Goal: Task Accomplishment & Management: Complete application form

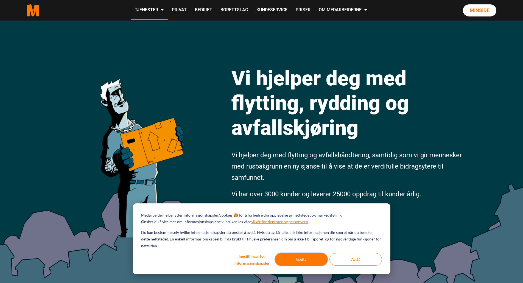
click at [308, 258] on button "Godta" at bounding box center [301, 259] width 52 height 13
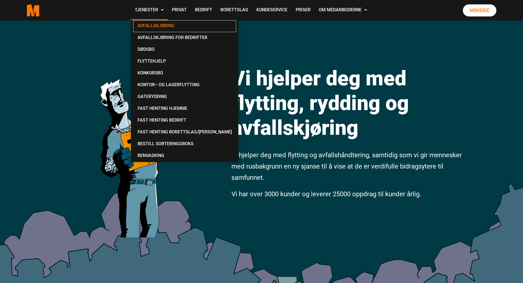
click at [155, 25] on link "Avfallskjøring" at bounding box center [184, 26] width 103 height 12
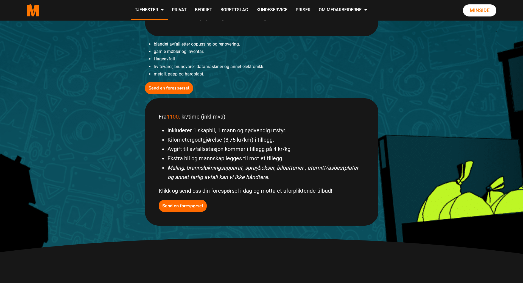
scroll to position [192, 0]
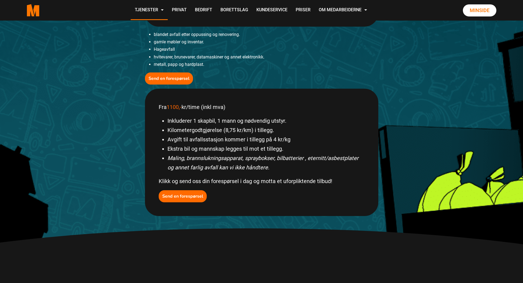
click at [205, 122] on li "Inkluderer 1 skapbil, 1 mann og nødvendig utstyr." at bounding box center [266, 120] width 197 height 9
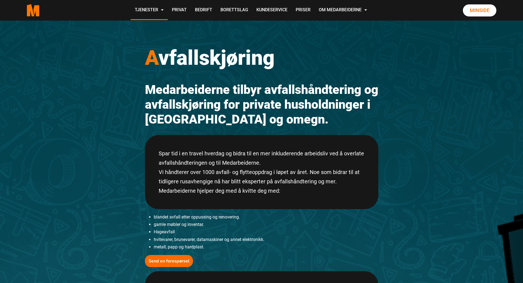
scroll to position [0, 0]
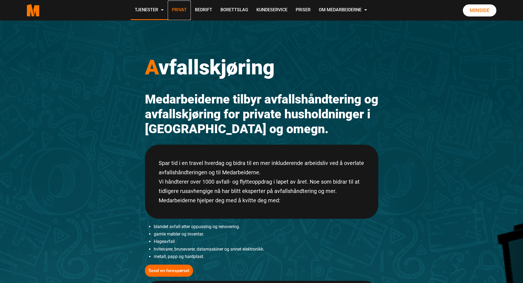
click at [183, 8] on link "Privat" at bounding box center [179, 11] width 23 height 20
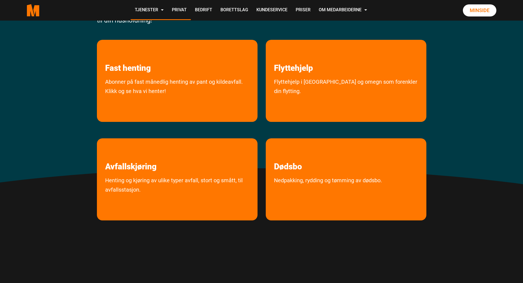
scroll to position [110, 0]
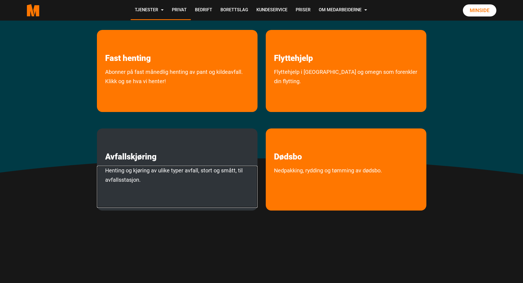
click at [137, 171] on link "Henting og kjøring av ulike typer avfall, stort og smått, til avfallsstasjon." at bounding box center [177, 187] width 161 height 42
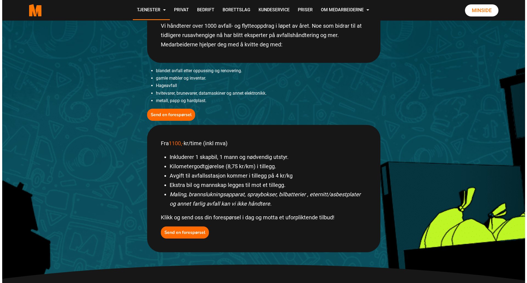
scroll to position [165, 0]
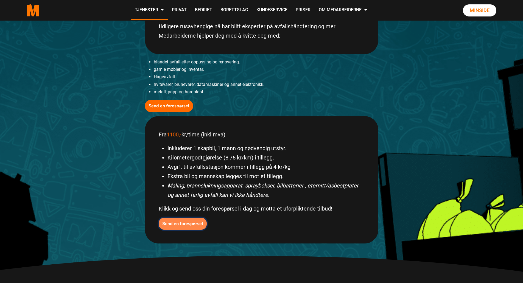
click at [190, 224] on b "Send en forespørsel" at bounding box center [182, 224] width 41 height 6
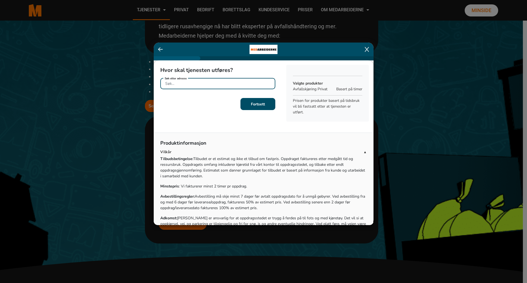
click at [219, 86] on input "Søk etter adresse" at bounding box center [217, 83] width 115 height 11
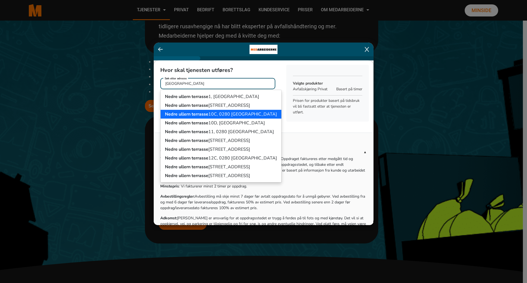
click at [224, 112] on ngb-highlight "Nedre ullern terrasse 10C, 0280 Oslo" at bounding box center [221, 114] width 112 height 6
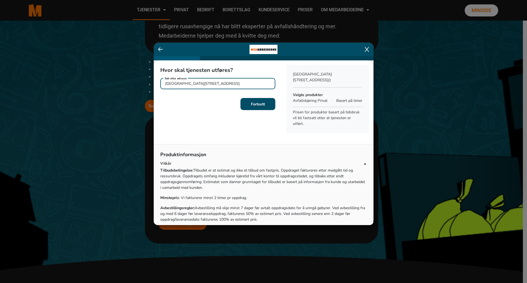
type input "Nedre ullern terrasse 10C, 0280 Oslo"
click at [255, 107] on b "Fortsett" at bounding box center [258, 104] width 14 height 5
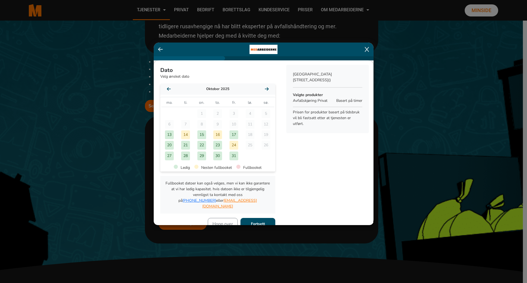
click at [170, 134] on div "13" at bounding box center [169, 134] width 9 height 9
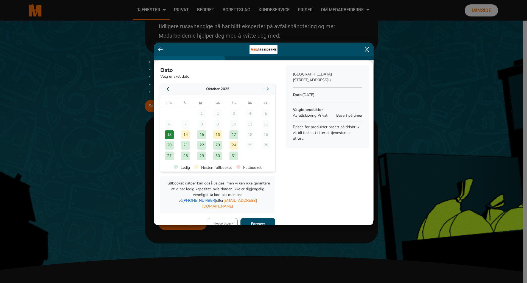
click at [200, 133] on div "15" at bounding box center [202, 134] width 9 height 9
click at [170, 134] on div "13" at bounding box center [169, 134] width 9 height 9
click at [253, 221] on b "Fortsett" at bounding box center [258, 223] width 14 height 5
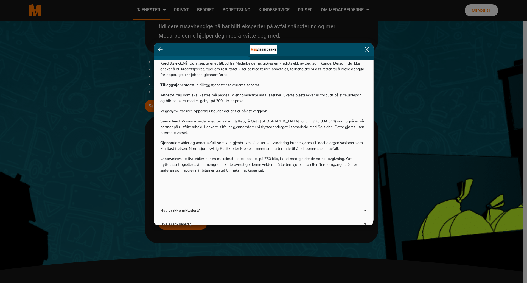
scroll to position [224, 0]
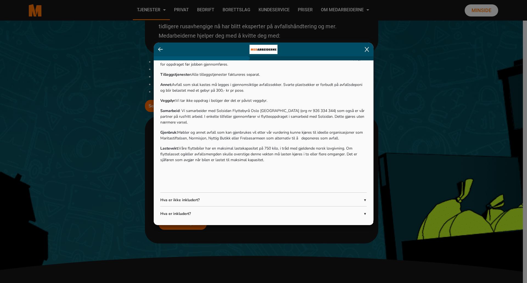
click at [364, 198] on span "▼" at bounding box center [365, 200] width 3 height 5
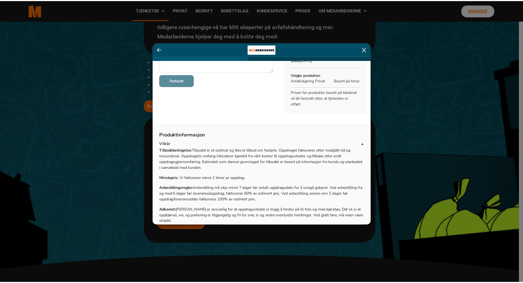
scroll to position [0, 0]
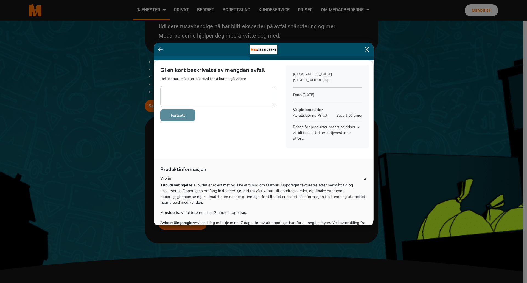
click at [368, 49] on icon at bounding box center [367, 49] width 4 height 5
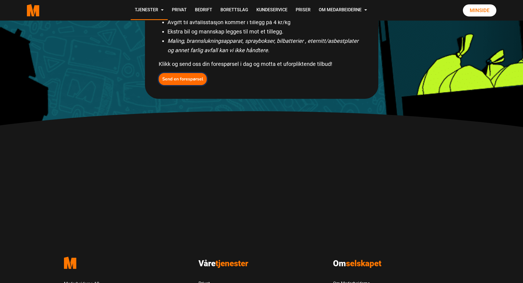
scroll to position [223, 0]
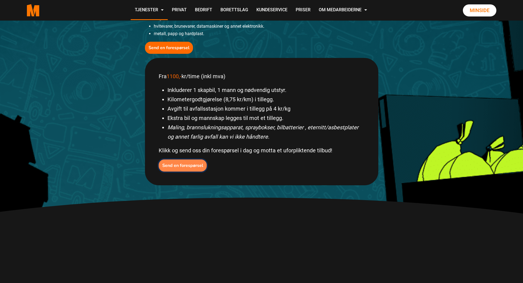
click at [177, 164] on b "Send en forespørsel" at bounding box center [182, 166] width 41 height 6
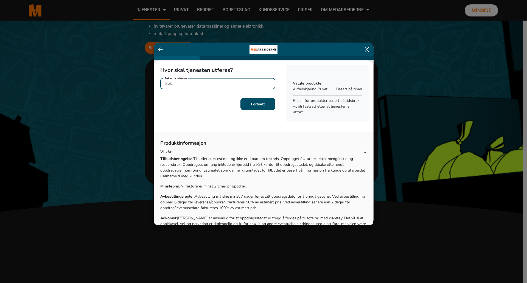
click at [197, 83] on input "Søk etter adresse" at bounding box center [217, 83] width 115 height 11
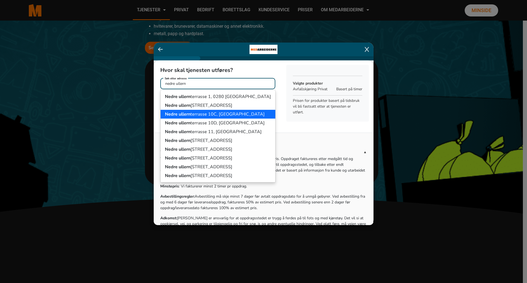
click at [208, 112] on ngb-highlight "Nedre ullern terrasse 10C, 0280 Oslo" at bounding box center [215, 114] width 100 height 6
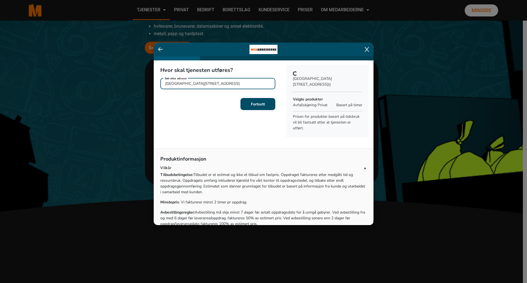
type input "Nedre ullern terrasse 10C, 0280 Oslo"
click at [244, 105] on button "Fortsett" at bounding box center [258, 104] width 35 height 12
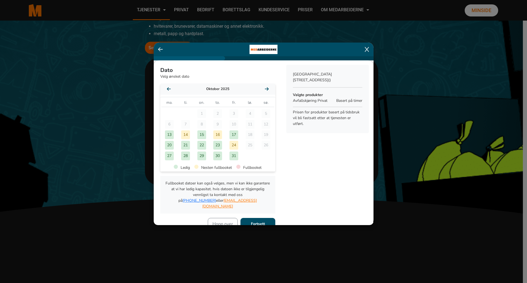
click at [203, 133] on div "15" at bounding box center [202, 134] width 9 height 9
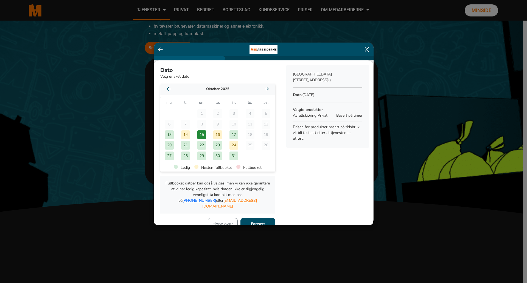
click at [252, 221] on b "Fortsett" at bounding box center [258, 223] width 14 height 5
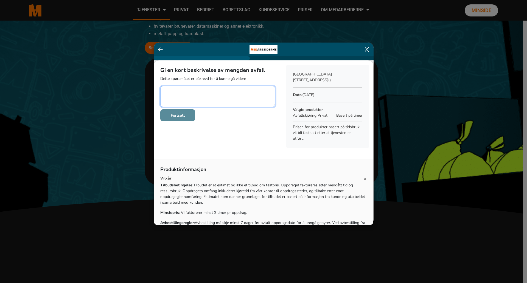
click at [193, 94] on textarea at bounding box center [217, 96] width 115 height 21
type textarea "Viser til samtale. Trenger bortkjøring av sammenrullet bassengtrekk (ca 50 kg, …"
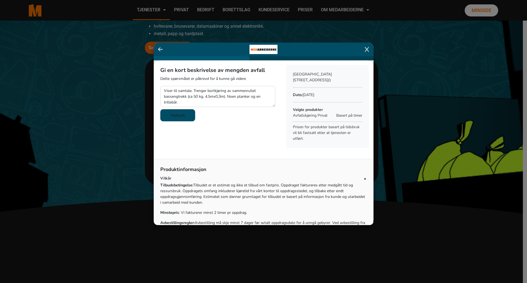
click at [182, 117] on b "Fortsett" at bounding box center [178, 115] width 14 height 5
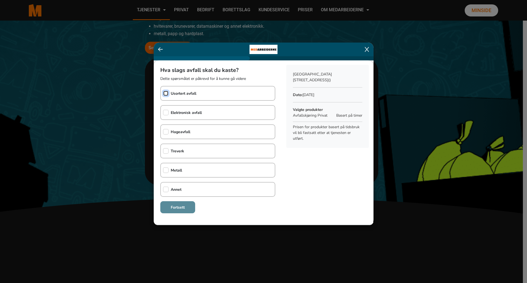
click at [164, 92] on input "checkbox" at bounding box center [165, 93] width 5 height 5
checkbox input "true"
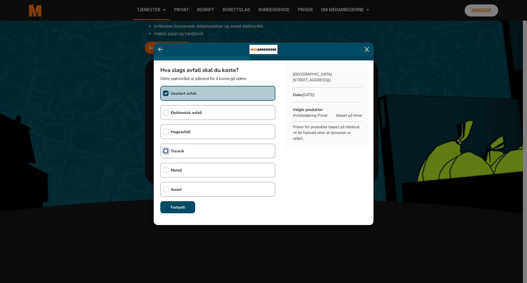
click at [166, 149] on input "checkbox" at bounding box center [165, 150] width 5 height 5
checkbox input "true"
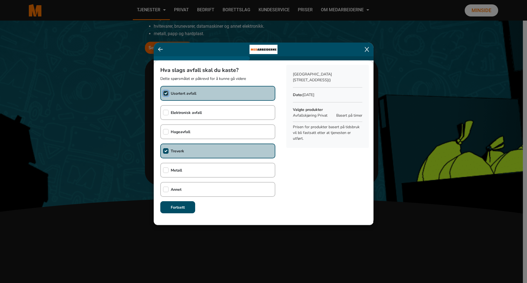
click at [166, 91] on input "checkbox" at bounding box center [165, 93] width 5 height 5
checkbox input "false"
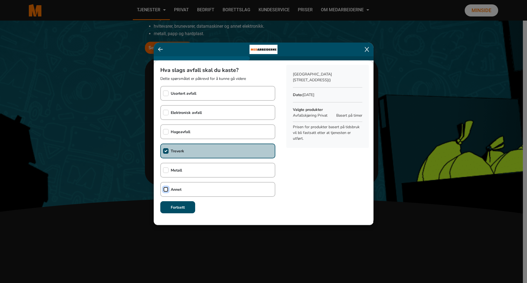
click at [166, 189] on input "checkbox" at bounding box center [165, 189] width 5 height 5
checkbox input "true"
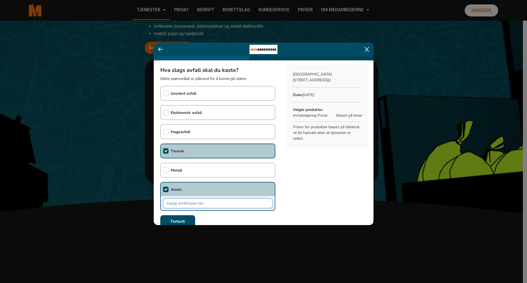
click at [177, 205] on input "text" at bounding box center [218, 204] width 110 height 10
type input "Bassengtrekk. Trillebår."
click at [175, 220] on b "Fortsett" at bounding box center [178, 221] width 14 height 5
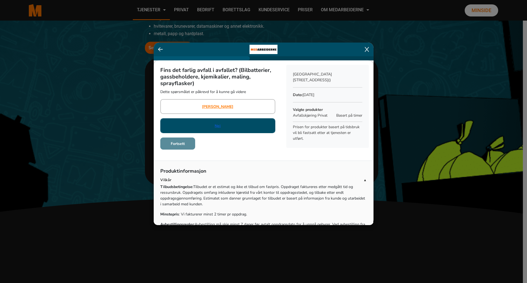
click at [218, 124] on link "Nei" at bounding box center [218, 126] width 6 height 6
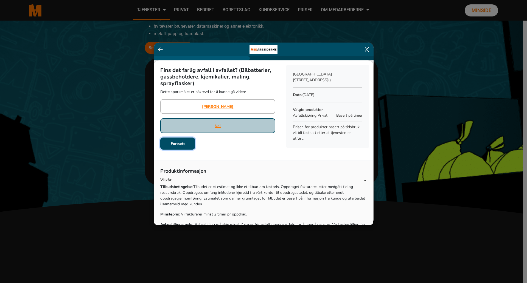
click at [178, 145] on b "Fortsett" at bounding box center [178, 143] width 14 height 5
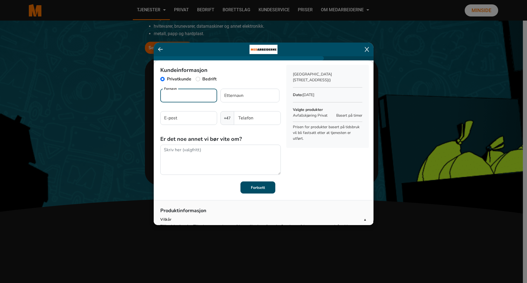
click at [182, 96] on input "Fornavn" at bounding box center [188, 96] width 57 height 14
type input "Anne"
type input "Jevne"
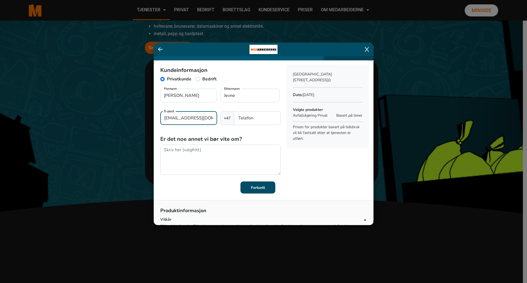
type input "annejevne@icloud.com"
type input "48087612"
click at [248, 186] on button "Fortsett" at bounding box center [258, 188] width 35 height 12
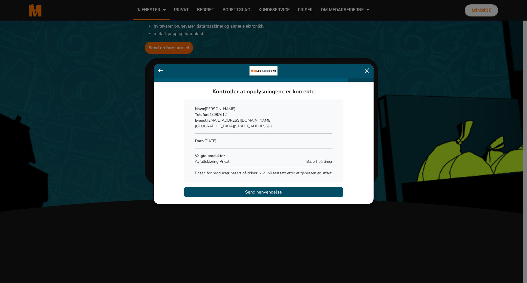
click at [250, 192] on span "Send henvendelse" at bounding box center [263, 192] width 37 height 7
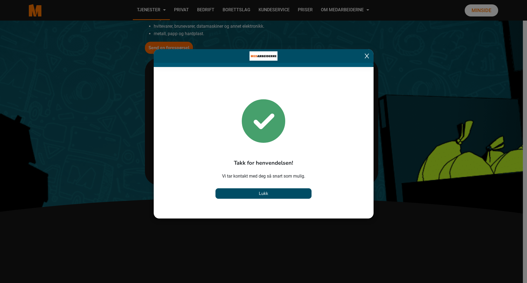
click at [368, 56] on icon at bounding box center [367, 56] width 4 height 5
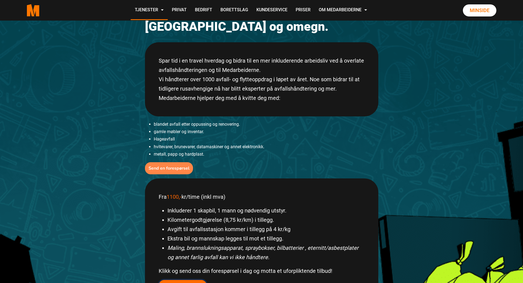
scroll to position [31, 0]
